Goal: Check status: Check status

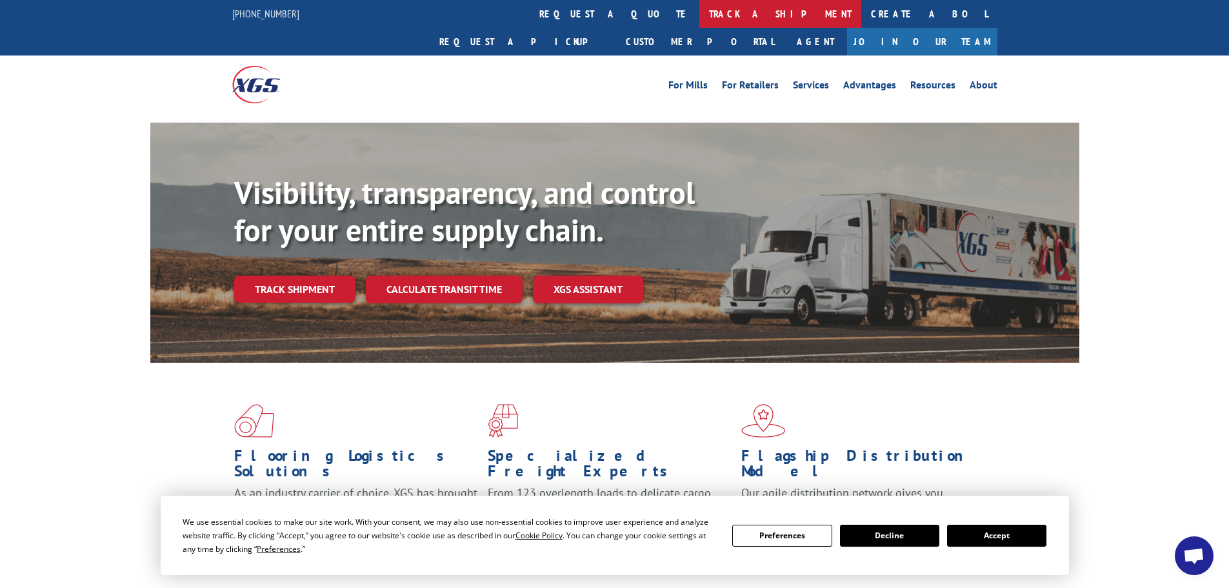
click at [699, 15] on link "track a shipment" at bounding box center [780, 14] width 162 height 28
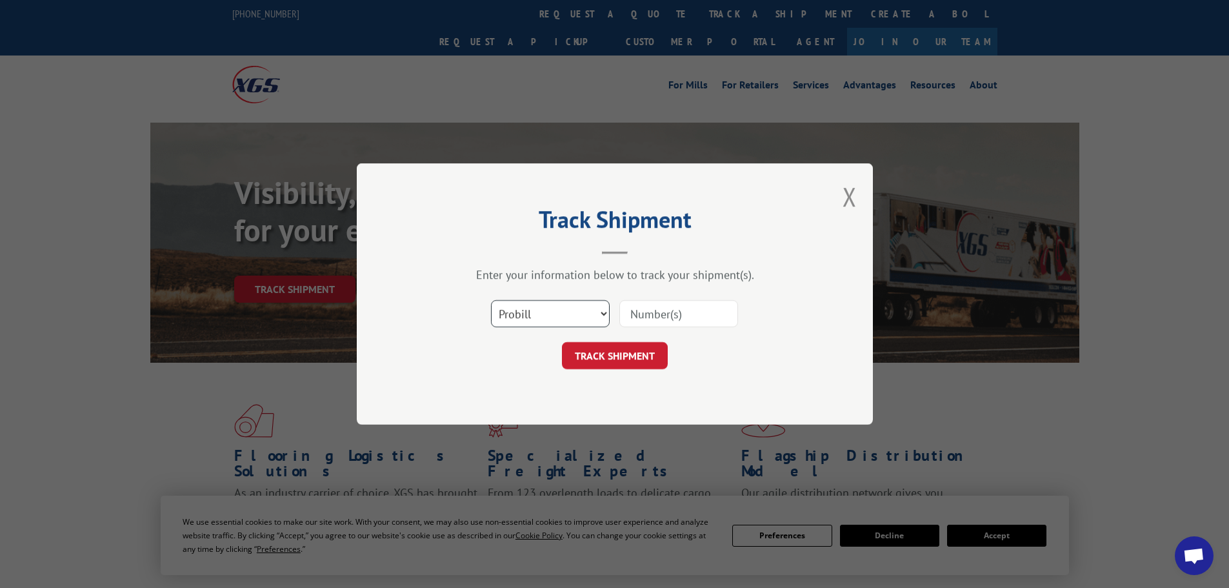
click at [592, 314] on select "Select category... Probill BOL PO" at bounding box center [550, 313] width 119 height 27
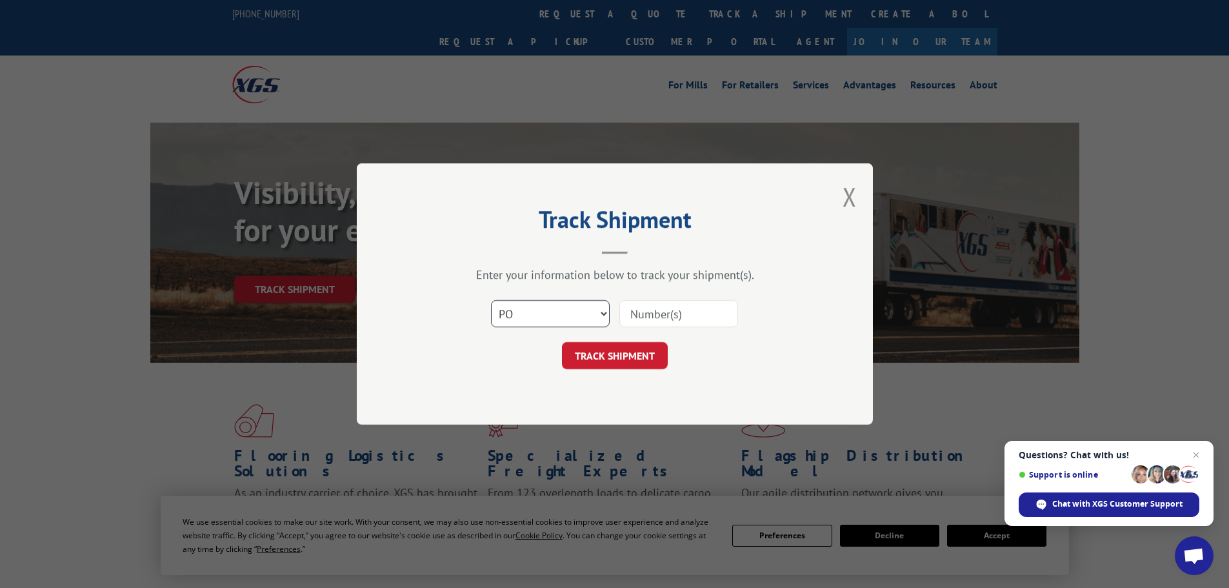
click at [491, 300] on select "Select category... Probill BOL PO" at bounding box center [550, 313] width 119 height 27
click at [588, 314] on select "Select category... Probill BOL PO" at bounding box center [550, 313] width 119 height 27
select select "probill"
click at [491, 300] on select "Select category... Probill BOL PO" at bounding box center [550, 313] width 119 height 27
click at [648, 316] on input at bounding box center [678, 313] width 119 height 27
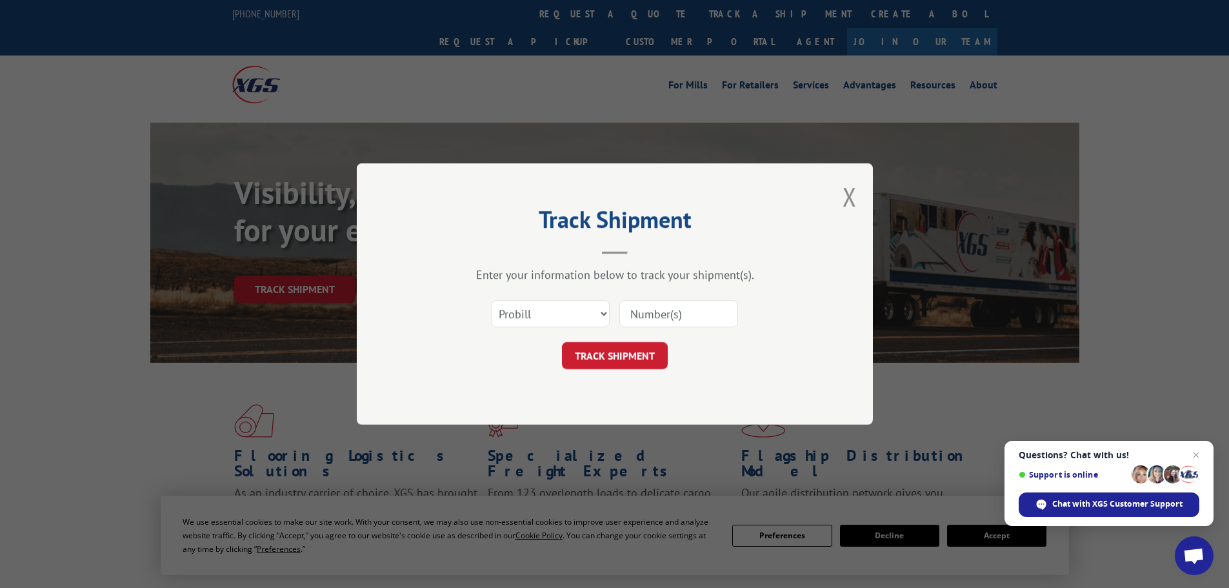
paste input "17470754"
type input "17470754"
drag, startPoint x: 621, startPoint y: 343, endPoint x: 618, endPoint y: 348, distance: 6.6
click at [618, 350] on button "TRACK SHIPMENT" at bounding box center [615, 355] width 106 height 27
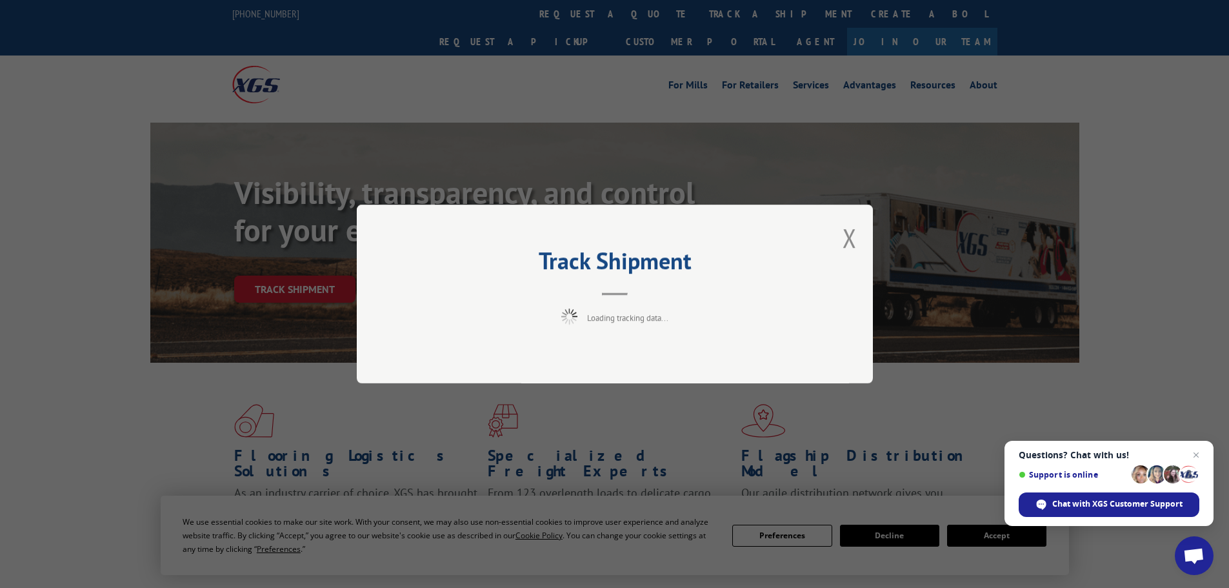
click at [618, 352] on div "Track Shipment Loading tracking data..." at bounding box center [615, 294] width 516 height 179
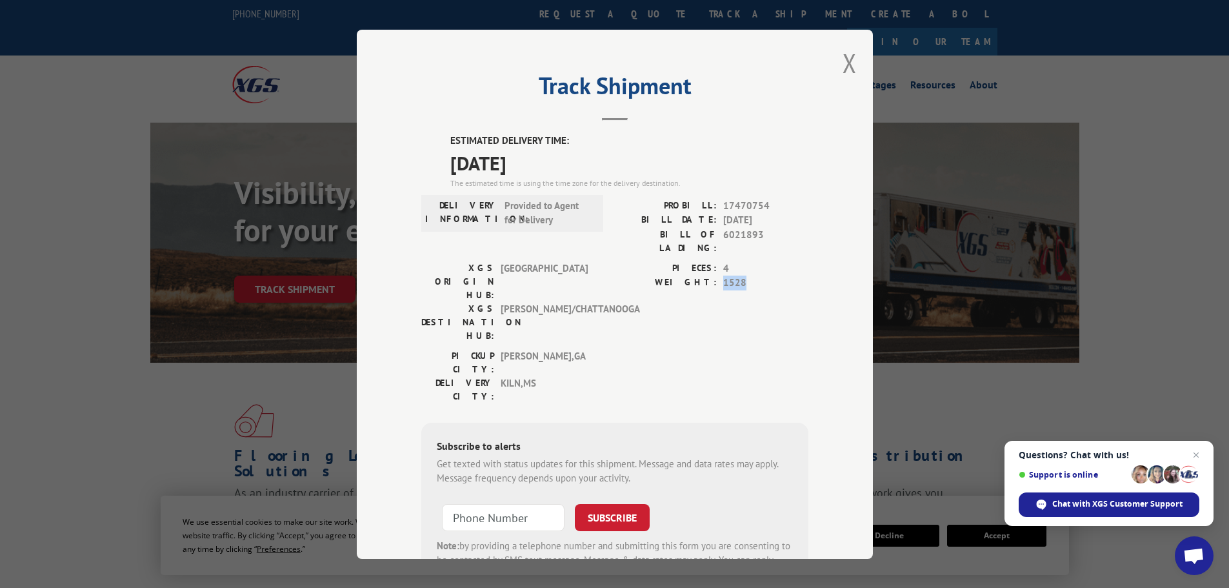
drag, startPoint x: 719, startPoint y: 272, endPoint x: 760, endPoint y: 273, distance: 40.7
click at [760, 276] on span "1528" at bounding box center [765, 283] width 85 height 15
click at [766, 278] on div "PIECES: 4 WEIGHT: 1528" at bounding box center [712, 305] width 194 height 88
click at [1026, 195] on div "Track Shipment ESTIMATED DELIVERY TIME: [DATE] The estimated time is using the …" at bounding box center [614, 294] width 1229 height 588
